Goal: Transaction & Acquisition: Purchase product/service

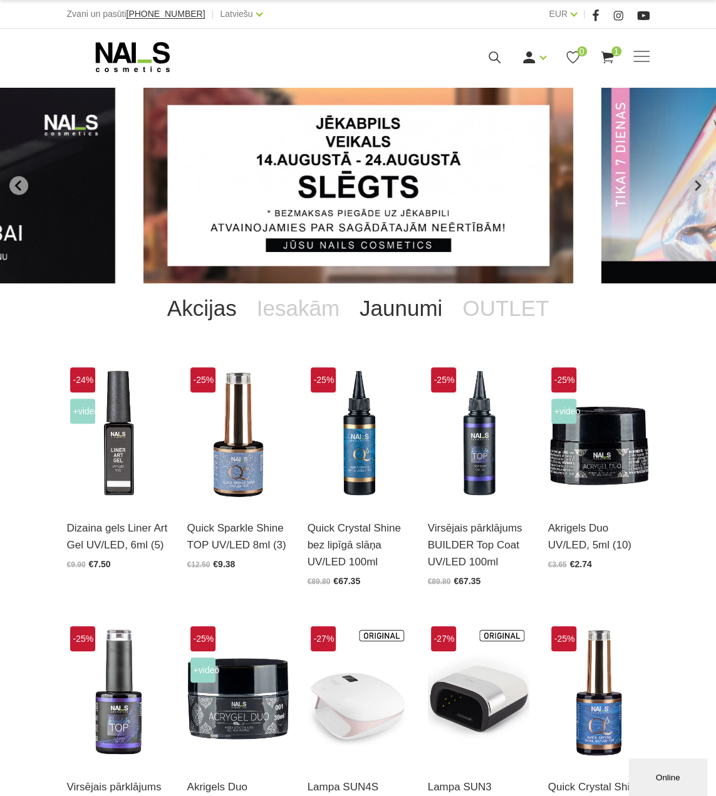
click at [424, 300] on link "Jaunumi" at bounding box center [401, 308] width 103 height 50
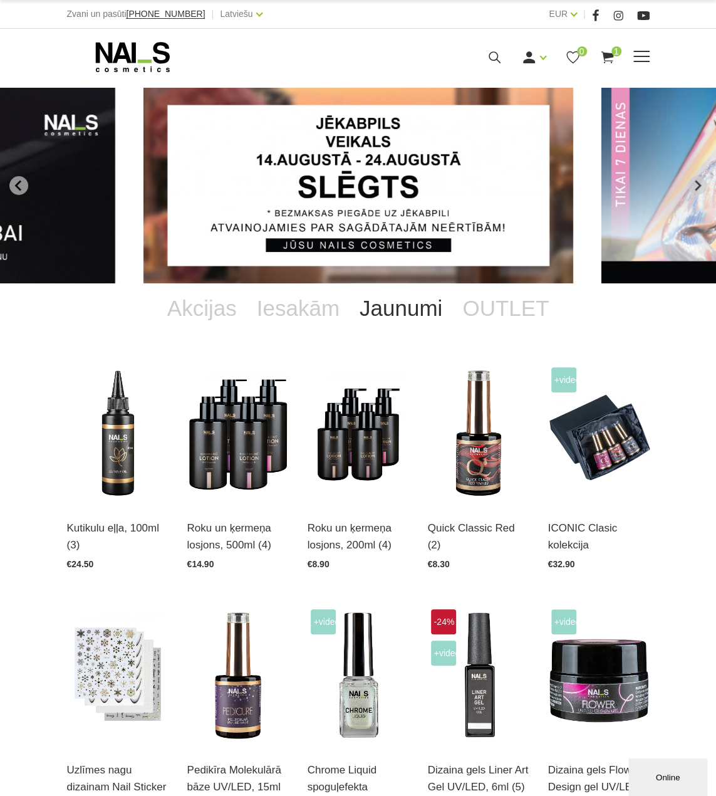
click at [498, 51] on icon at bounding box center [495, 58] width 16 height 16
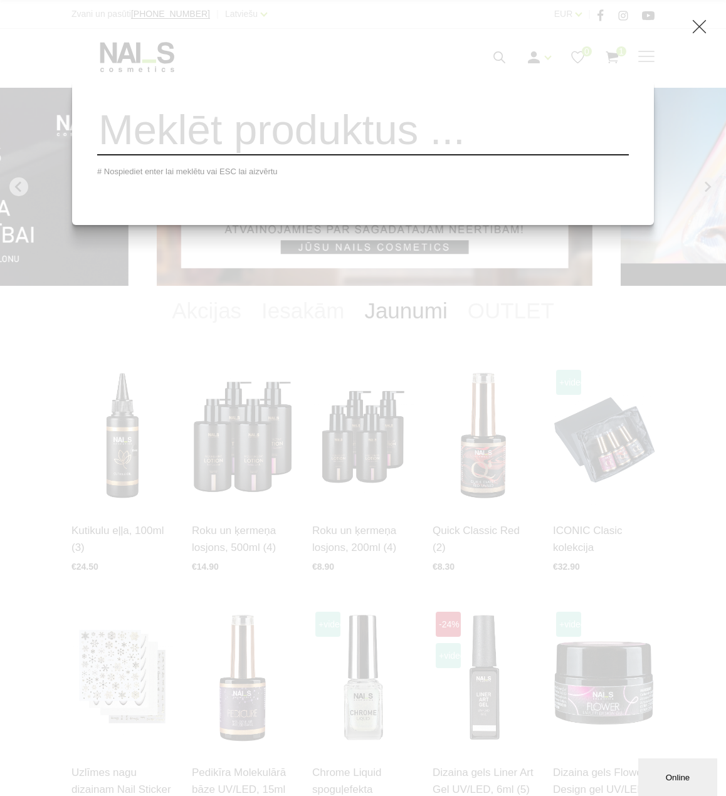
click at [417, 139] on input "search" at bounding box center [362, 130] width 531 height 51
type input "fol"
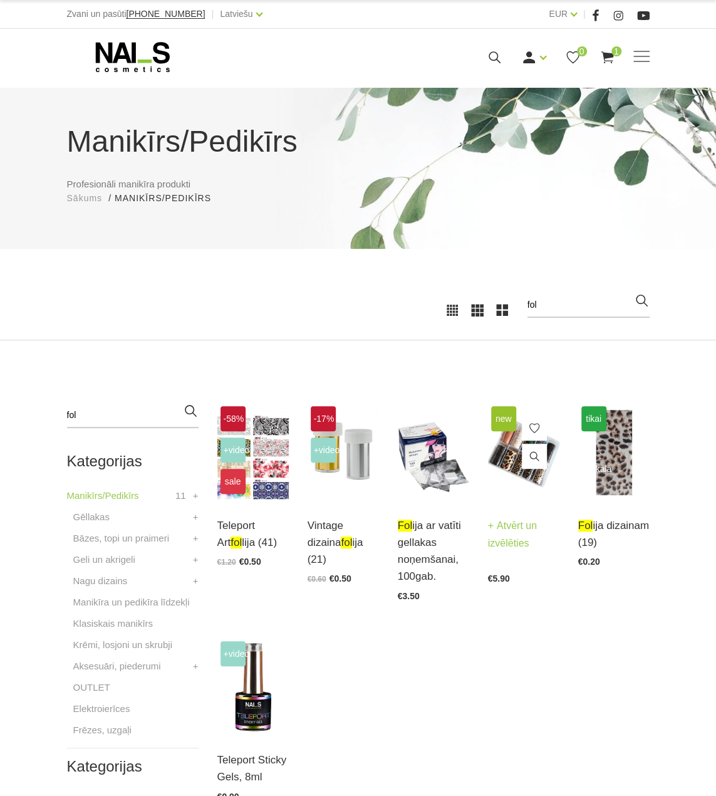
click at [511, 464] on img at bounding box center [523, 452] width 71 height 98
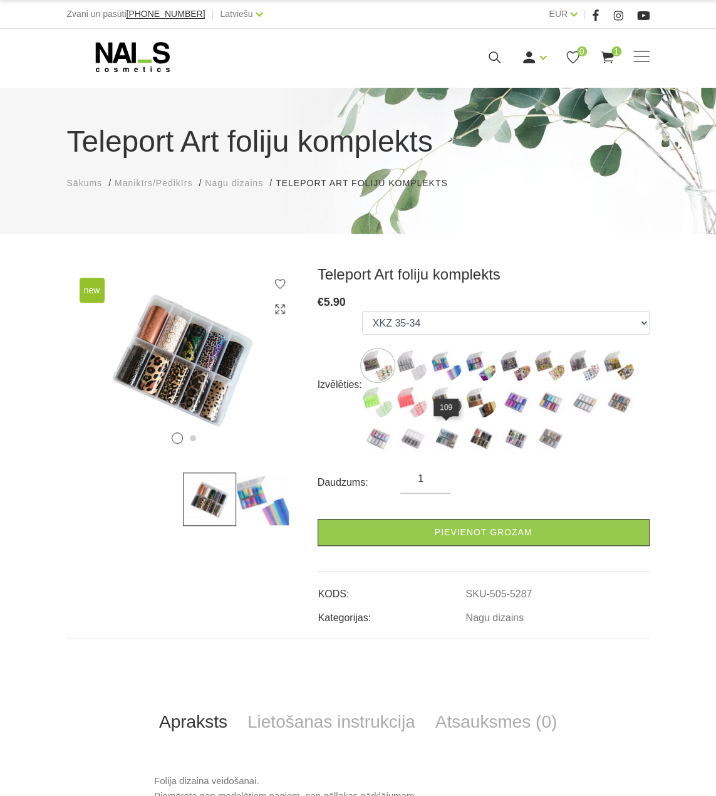
click at [454, 442] on img at bounding box center [446, 437] width 31 height 31
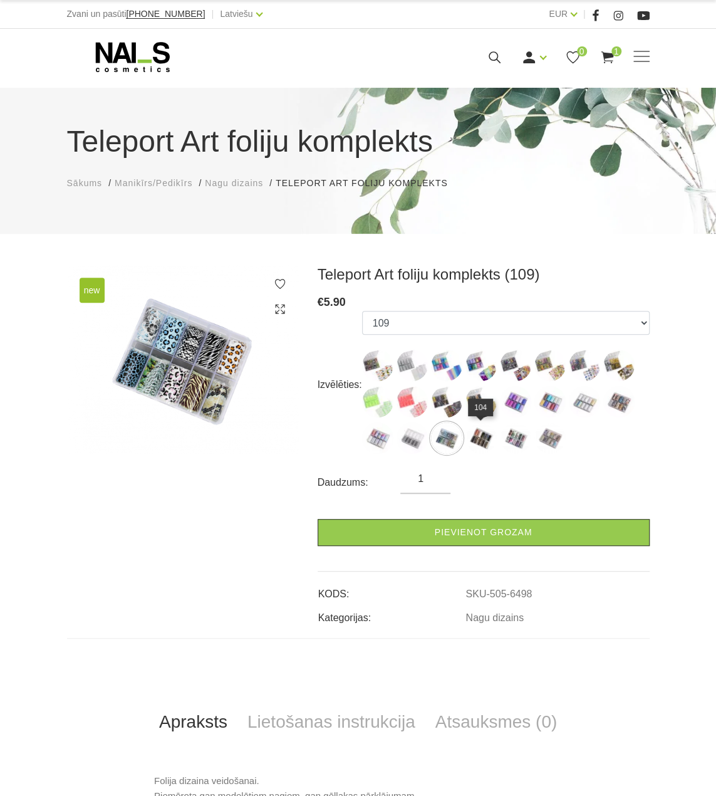
click at [486, 443] on img at bounding box center [481, 437] width 31 height 31
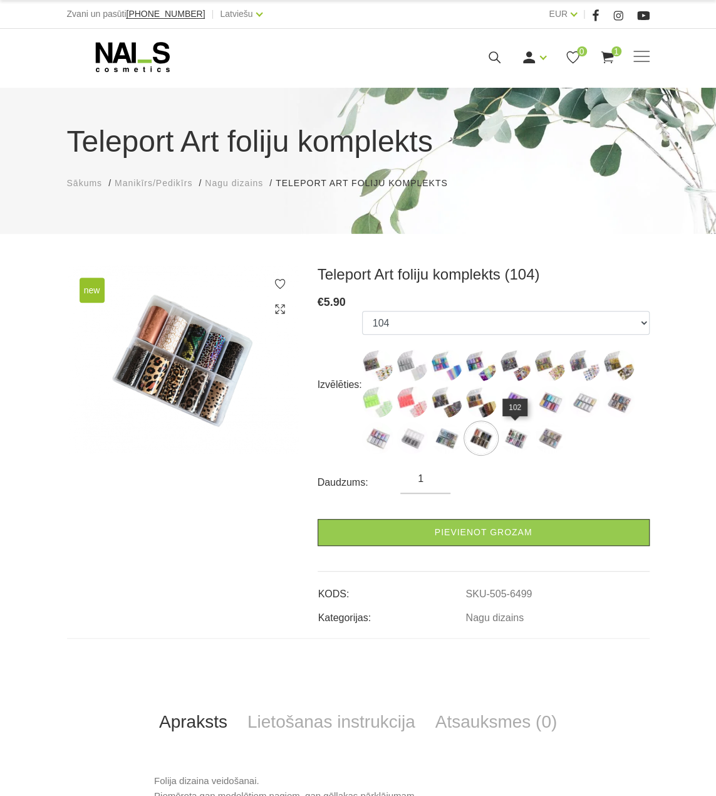
click at [523, 439] on img at bounding box center [515, 437] width 31 height 31
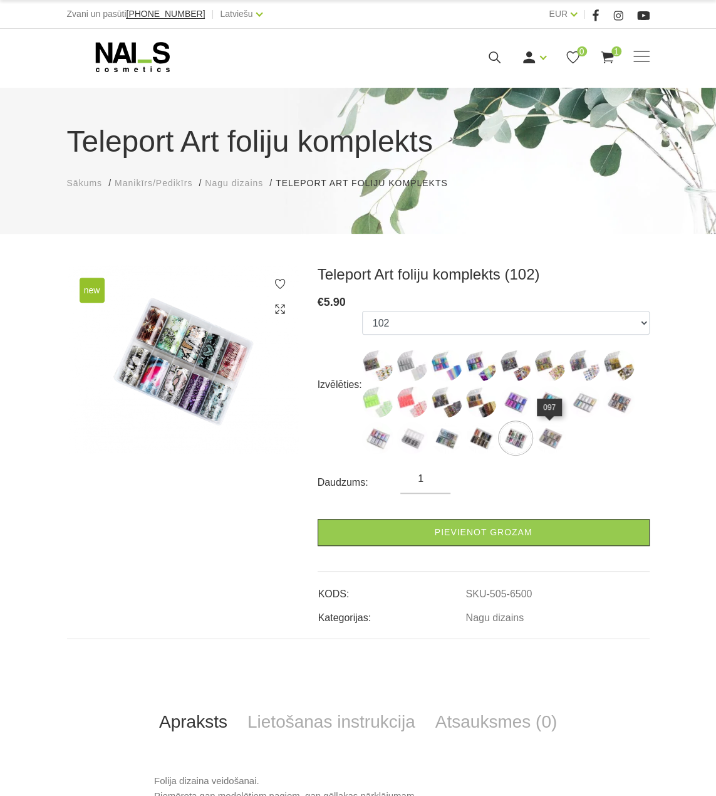
click at [553, 447] on img at bounding box center [549, 437] width 31 height 31
select select "6501"
